Goal: Transaction & Acquisition: Purchase product/service

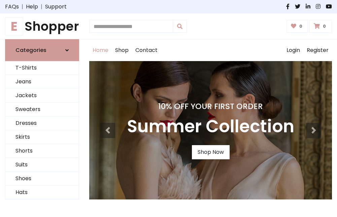
click at [169, 108] on h4 "10% Off Your First Order" at bounding box center [211, 105] width 168 height 9
click at [211, 152] on link "Shop Now" at bounding box center [211, 152] width 38 height 14
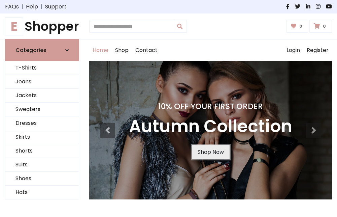
click at [211, 152] on link "Shop Now" at bounding box center [211, 152] width 38 height 14
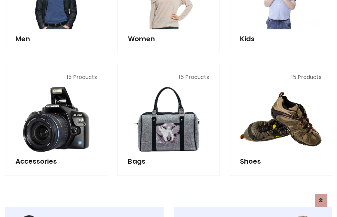
scroll to position [672, 0]
